Goal: Find contact information: Find contact information

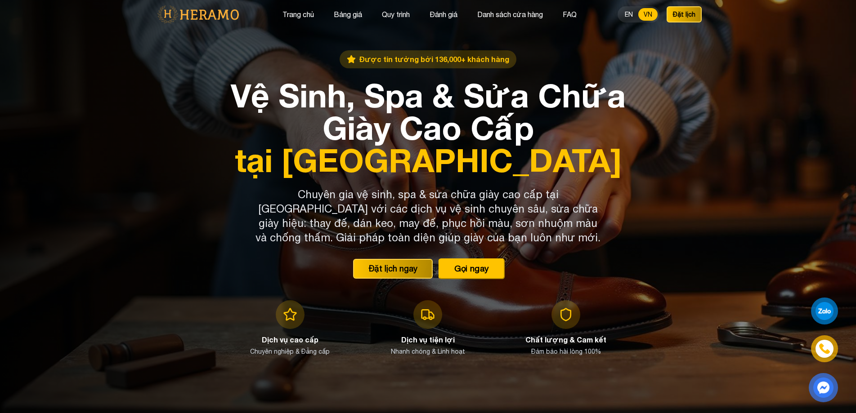
click at [488, 269] on button "Gọi ngay" at bounding box center [471, 268] width 67 height 21
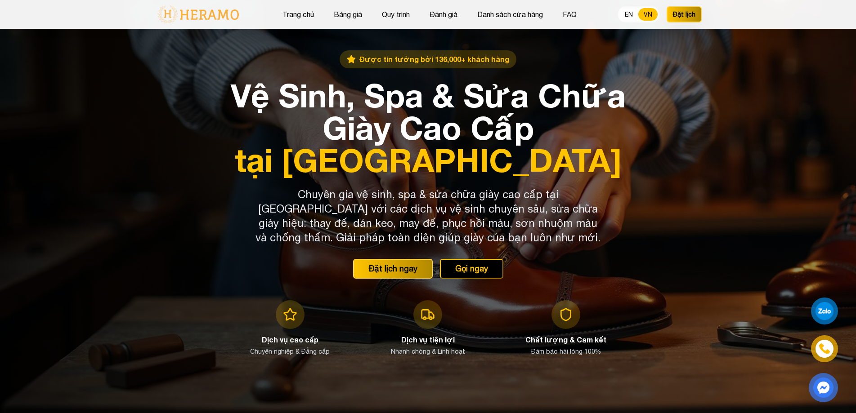
scroll to position [180, 0]
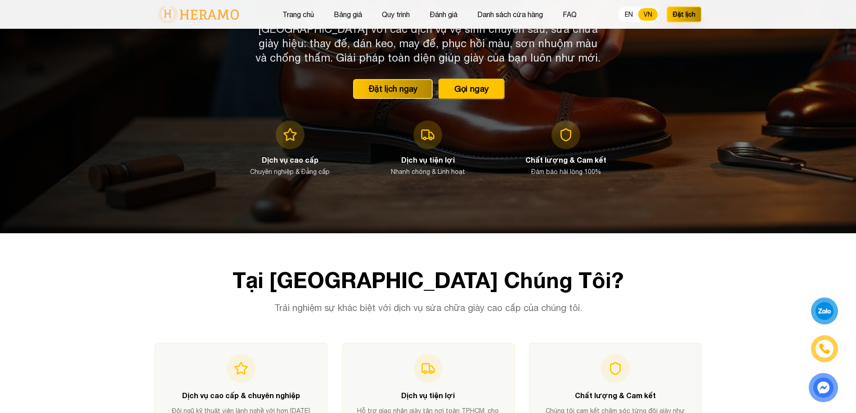
click at [477, 93] on button "Gọi ngay" at bounding box center [471, 88] width 67 height 21
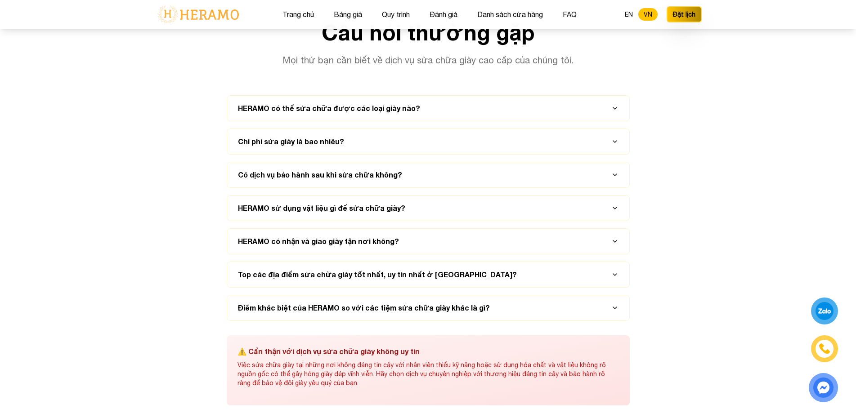
scroll to position [4676, 0]
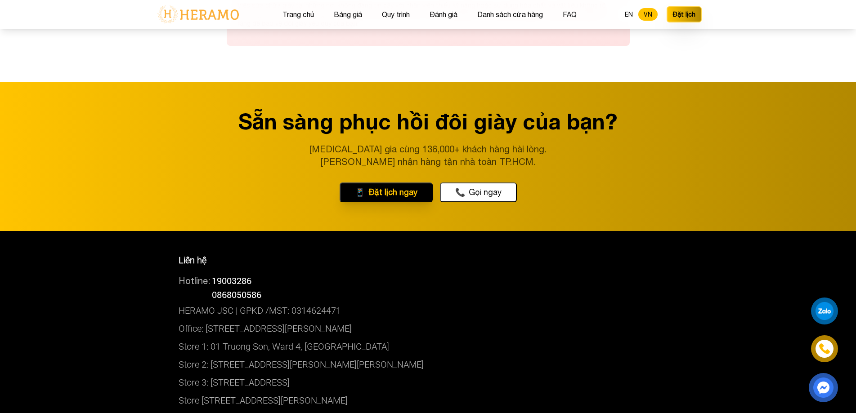
click at [825, 354] on img at bounding box center [824, 348] width 11 height 11
click at [475, 189] on button "📞 Gọi ngay" at bounding box center [478, 193] width 77 height 20
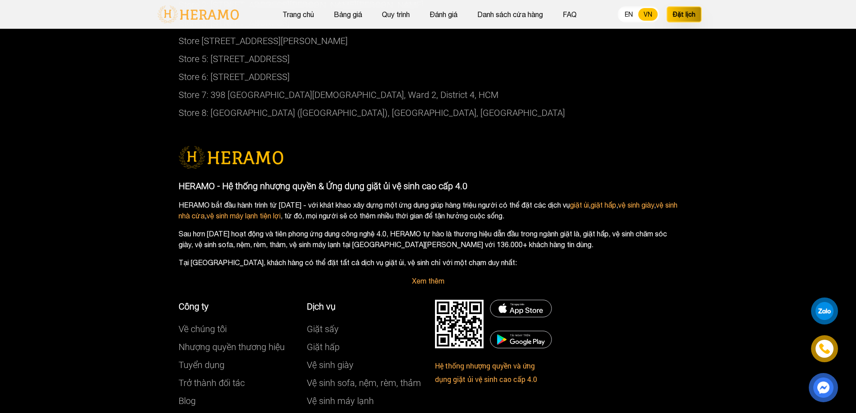
click at [824, 313] on div at bounding box center [824, 311] width 21 height 21
click at [825, 350] on img at bounding box center [824, 349] width 10 height 10
click at [825, 350] on img at bounding box center [824, 348] width 11 height 11
click at [825, 350] on img at bounding box center [824, 349] width 12 height 12
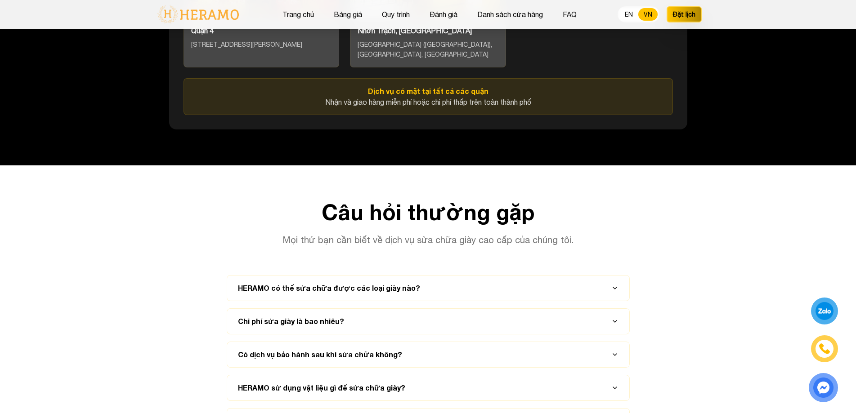
scroll to position [4496, 0]
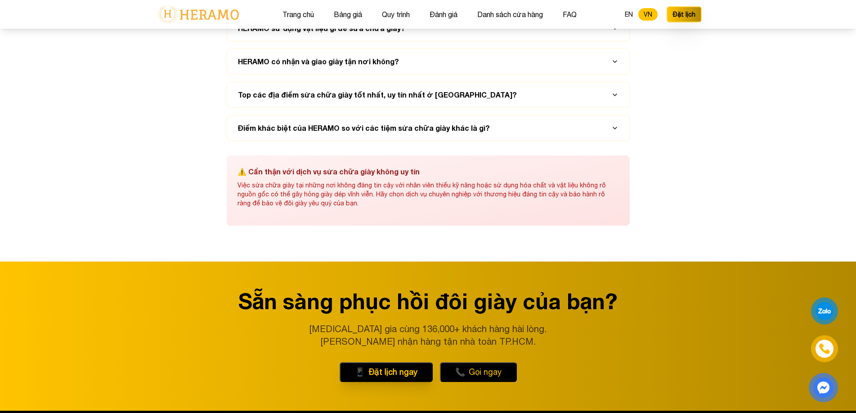
click at [488, 368] on button "📞 Gọi ngay" at bounding box center [478, 372] width 77 height 20
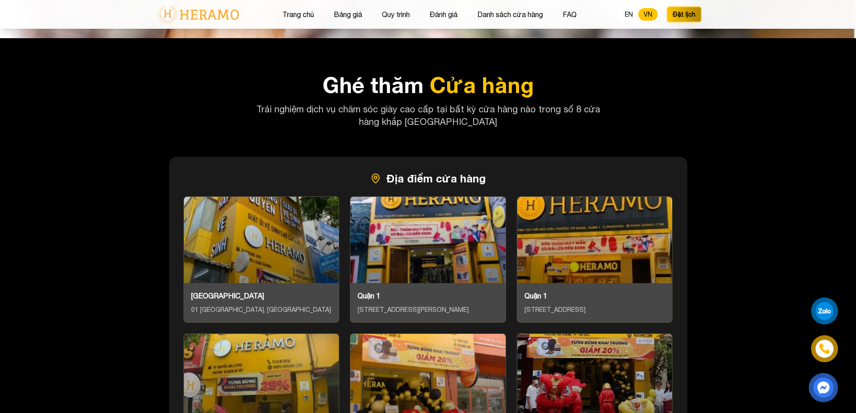
scroll to position [3147, 0]
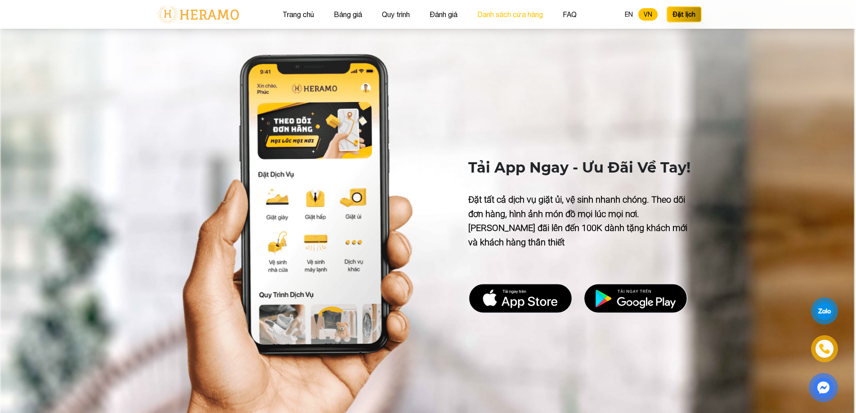
click at [536, 18] on button "Danh sách cửa hàng" at bounding box center [509, 15] width 71 height 12
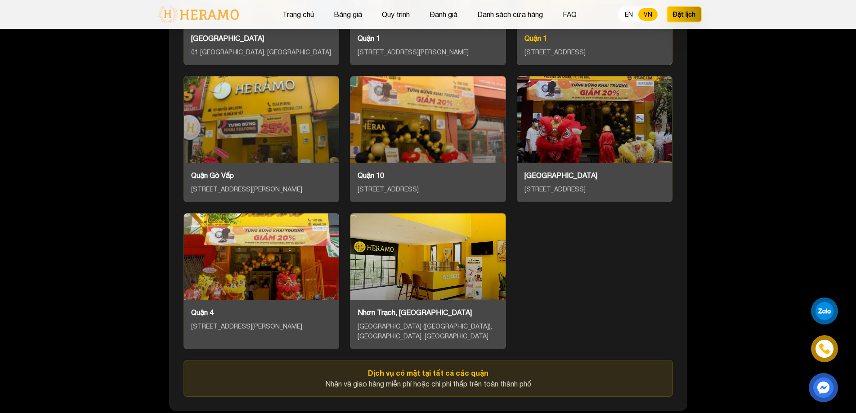
scroll to position [3585, 0]
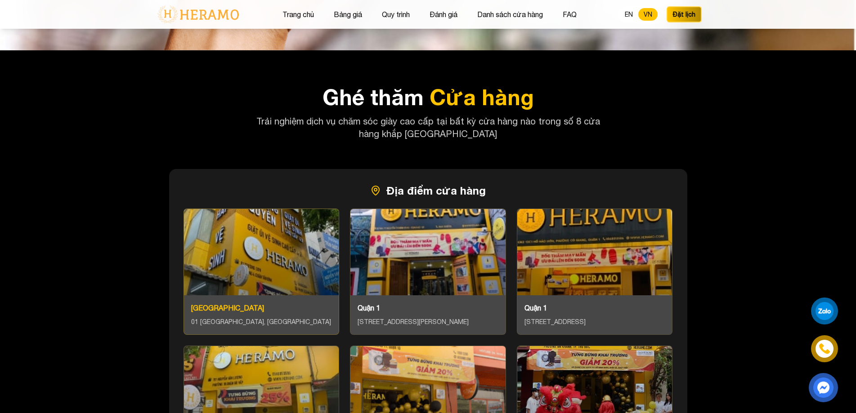
click at [279, 226] on div at bounding box center [261, 252] width 155 height 86
click at [303, 237] on div at bounding box center [261, 252] width 155 height 86
